Goal: Book appointment/travel/reservation

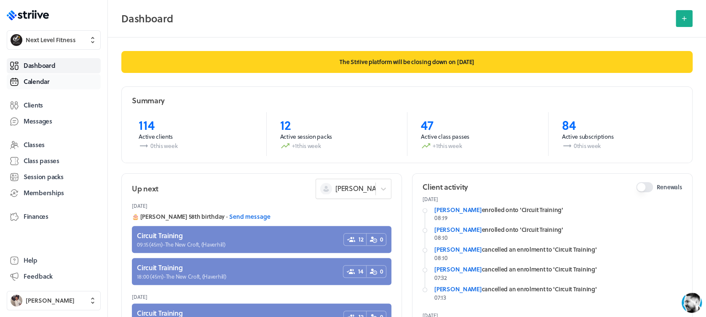
click at [40, 84] on span "Calendar" at bounding box center [37, 81] width 26 height 9
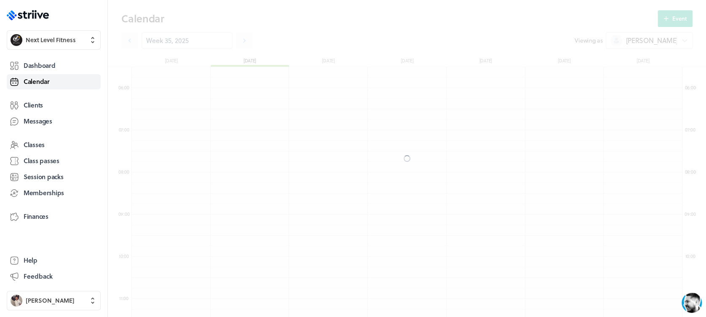
scroll to position [1012, 550]
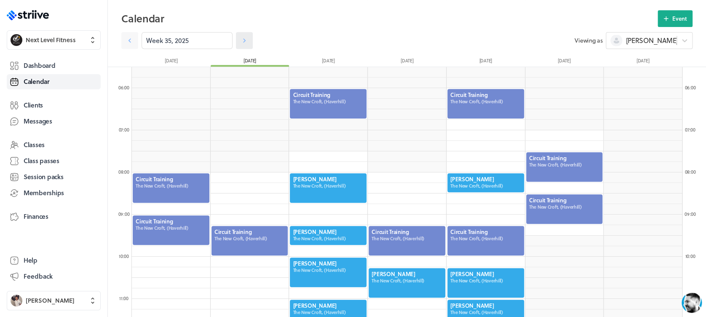
click at [240, 41] on icon at bounding box center [244, 40] width 8 height 8
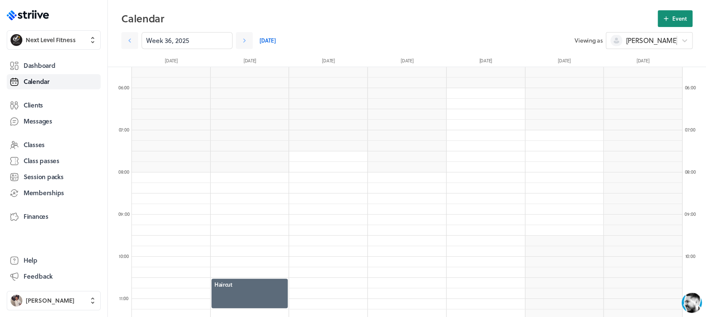
click at [681, 18] on span "Event" at bounding box center [680, 19] width 15 height 8
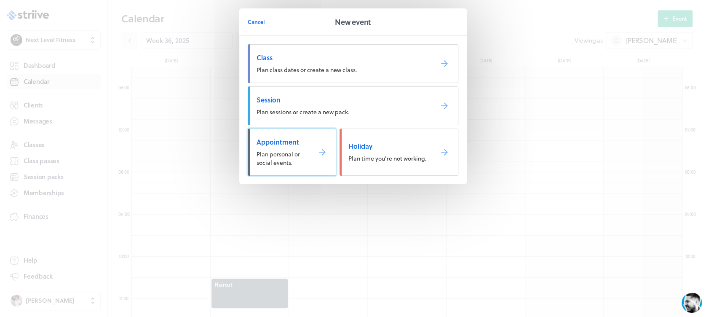
click at [287, 161] on span "Plan personal or social events." at bounding box center [278, 158] width 43 height 17
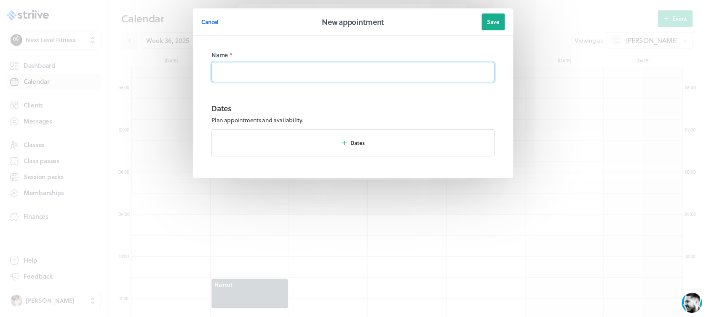
click at [287, 70] on input at bounding box center [353, 72] width 283 height 20
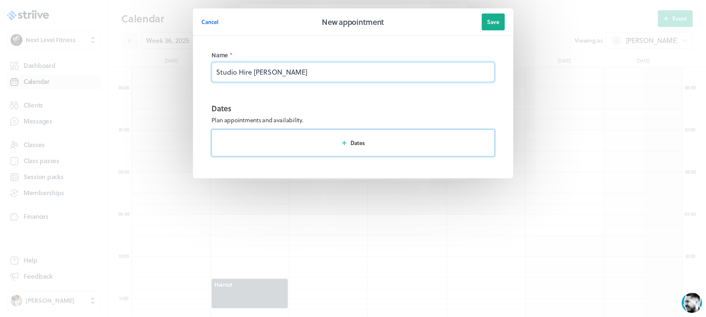
type input "Studio Hire Danielle Ledwith"
click at [318, 153] on button "Dates" at bounding box center [353, 142] width 283 height 27
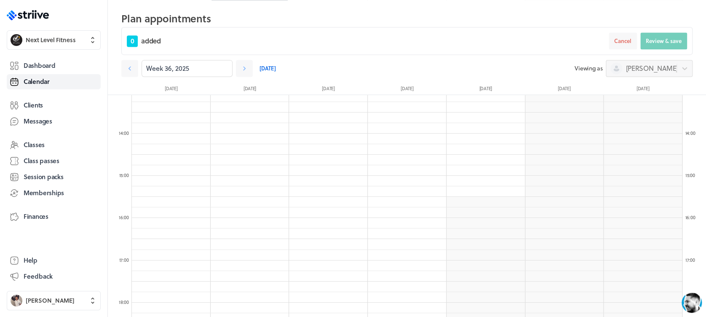
scroll to position [552, 0]
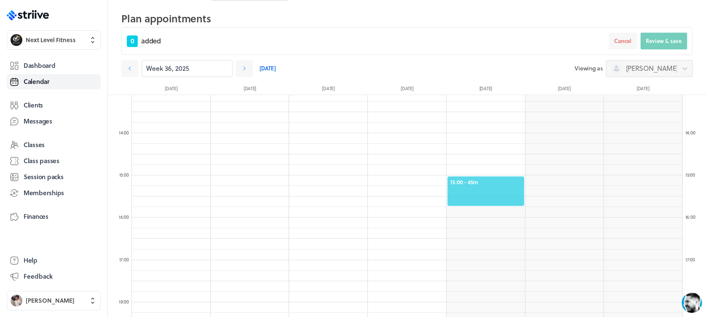
click at [478, 175] on div "15:00 - 45m" at bounding box center [486, 190] width 78 height 31
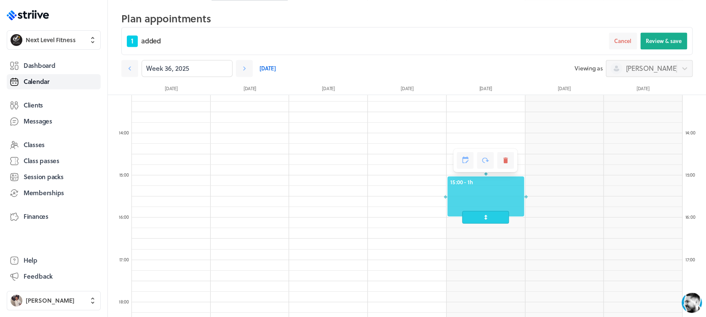
click at [483, 209] on div "15:00 - 1h" at bounding box center [486, 196] width 78 height 42
click at [657, 45] on button "Review & save" at bounding box center [664, 40] width 47 height 17
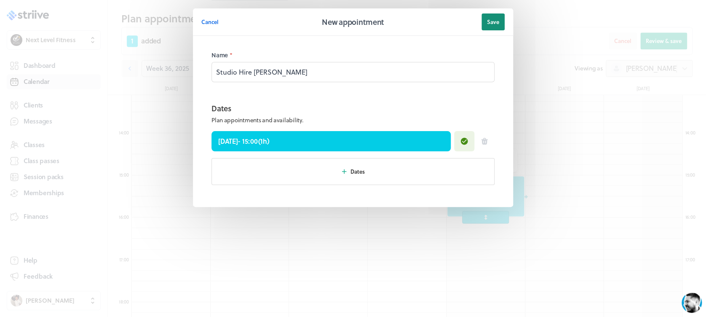
click at [489, 16] on button "Save" at bounding box center [493, 21] width 23 height 17
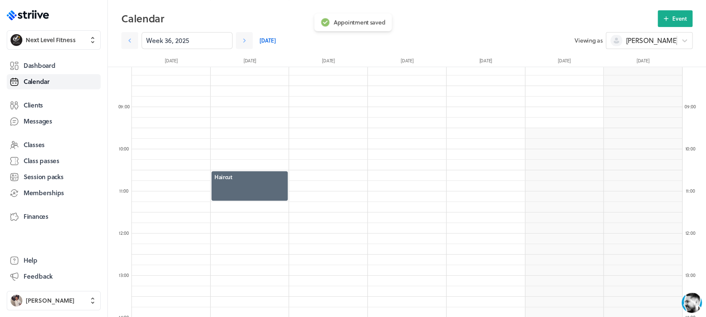
scroll to position [188, 0]
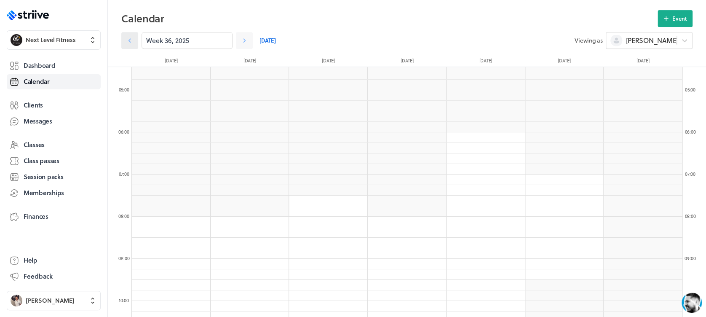
click at [128, 37] on icon at bounding box center [130, 40] width 8 height 8
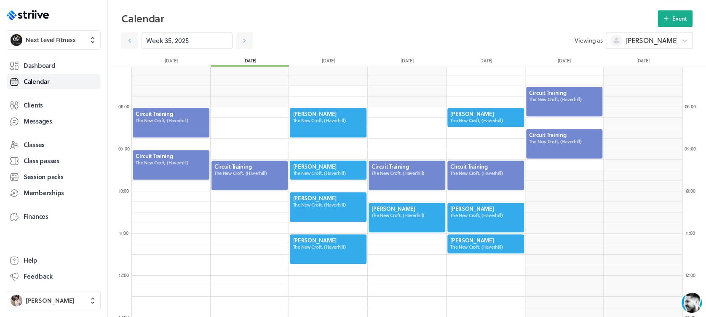
scroll to position [310, 0]
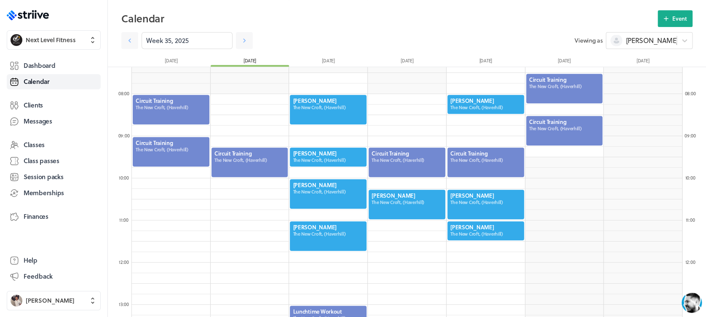
click at [468, 207] on div at bounding box center [486, 204] width 78 height 31
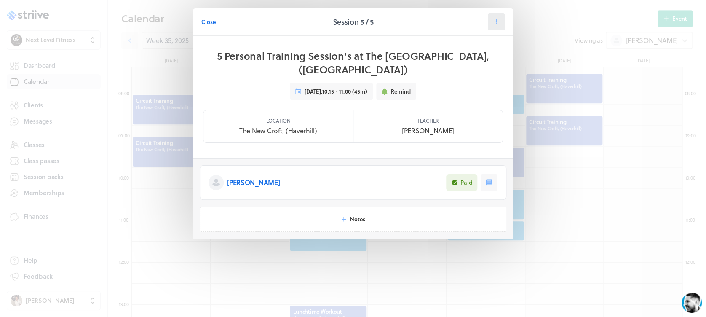
click at [494, 20] on icon at bounding box center [497, 22] width 8 height 8
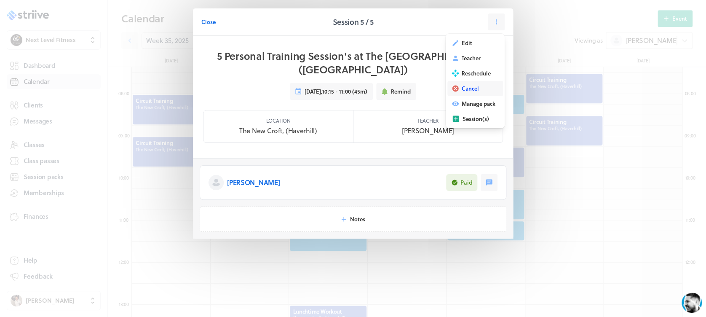
click at [472, 85] on span "Cancel" at bounding box center [470, 89] width 17 height 8
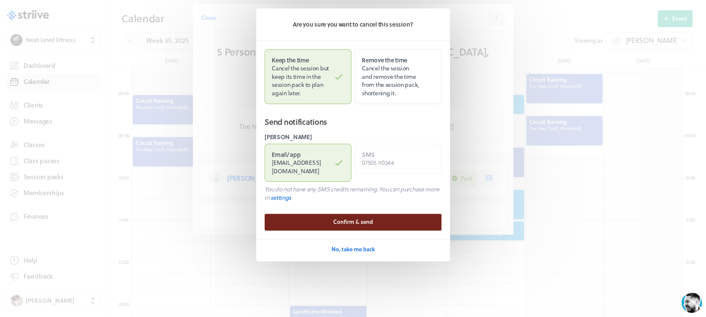
click at [330, 214] on button "Confirm & send" at bounding box center [353, 222] width 177 height 17
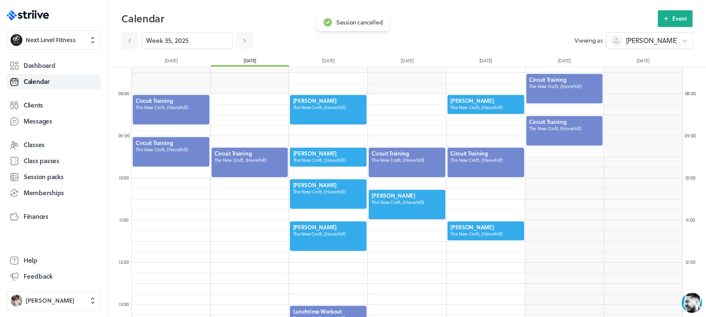
click at [479, 232] on div at bounding box center [486, 230] width 78 height 21
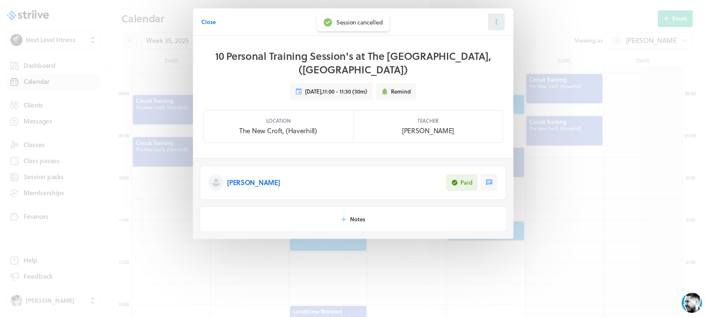
click at [493, 23] on icon at bounding box center [497, 22] width 8 height 8
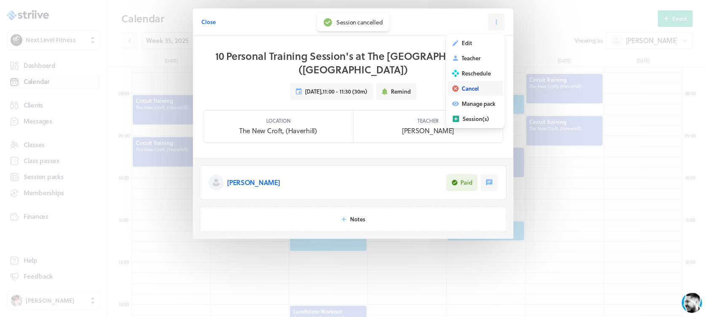
click at [475, 91] on span "Cancel" at bounding box center [470, 89] width 17 height 8
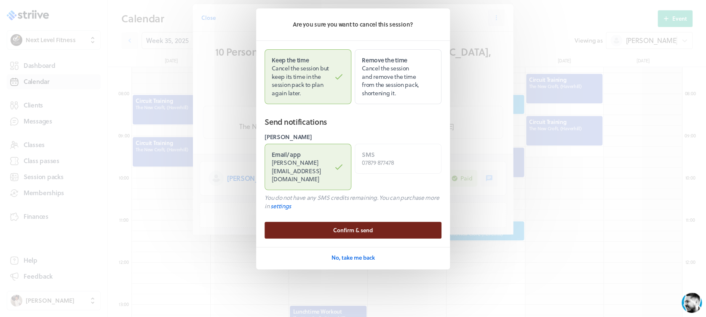
click at [333, 226] on span "Confirm & send" at bounding box center [353, 230] width 40 height 8
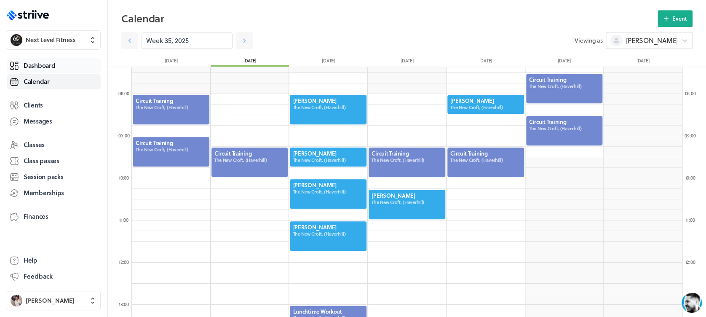
click at [70, 64] on link "Dashboard" at bounding box center [54, 65] width 94 height 15
